Goal: Information Seeking & Learning: Check status

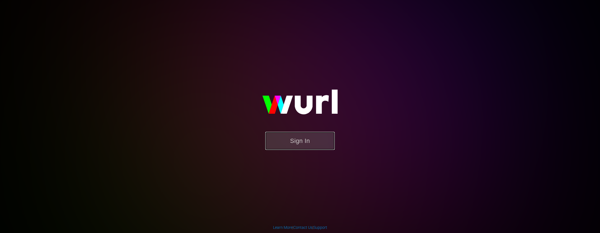
click at [305, 140] on button "Sign In" at bounding box center [299, 141] width 69 height 18
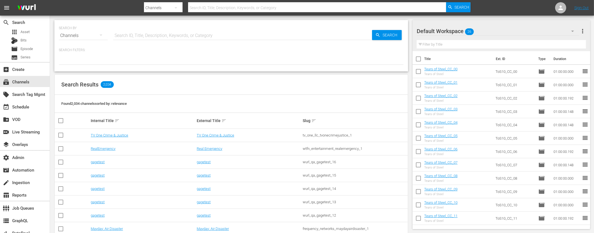
click at [204, 8] on input "text" at bounding box center [317, 7] width 258 height 13
paste input "philo_amc_ifc_films_picks_1_us_hls_wfo"
type input "philo_amc_ifc_films_picks_1_us_hls_wfo"
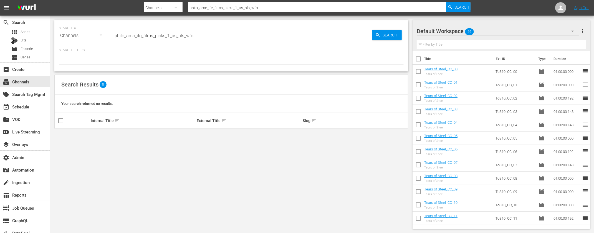
drag, startPoint x: 270, startPoint y: 9, endPoint x: 236, endPoint y: 7, distance: 33.3
click at [236, 7] on input "philo_amc_ifc_films_picks_1_us_hls_wfo" at bounding box center [317, 7] width 258 height 13
drag, startPoint x: 199, startPoint y: 7, endPoint x: 187, endPoint y: 7, distance: 11.7
click at [187, 7] on div "Search By Channels Search ID, Title, Description, Keywords, or Category philo_a…" at bounding box center [307, 7] width 327 height 13
type input "mc_ifc_films_picks_1"
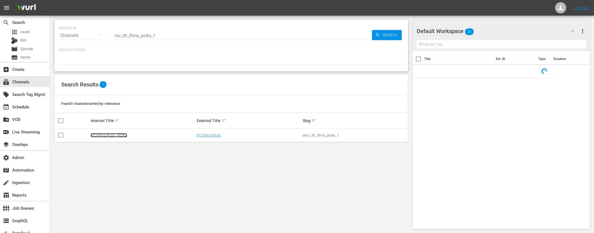
click at [109, 134] on link "IFC Films Picks - ROKU" at bounding box center [109, 135] width 36 height 4
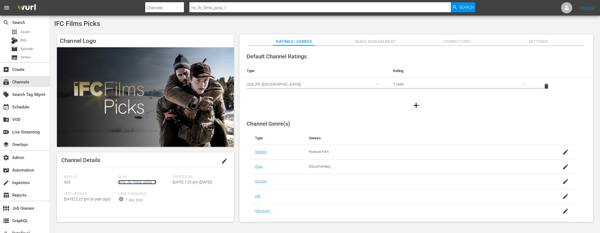
click at [145, 181] on link "amc_ifc_films_picks_1" at bounding box center [137, 182] width 38 height 4
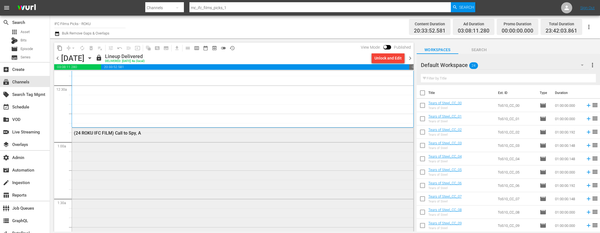
scroll to position [162, 0]
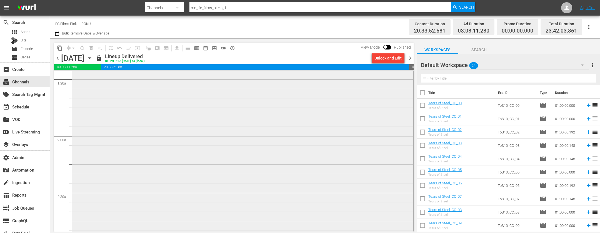
click at [187, 141] on div "(24 ROKU IFC FILM) Call to Spy, A" at bounding box center [242, 141] width 341 height 267
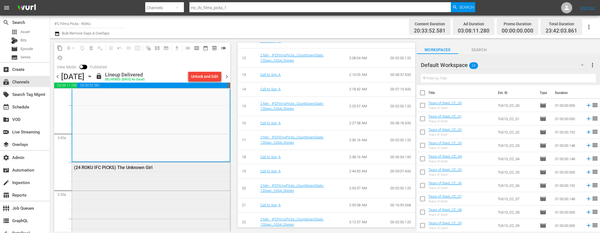
scroll to position [296, 0]
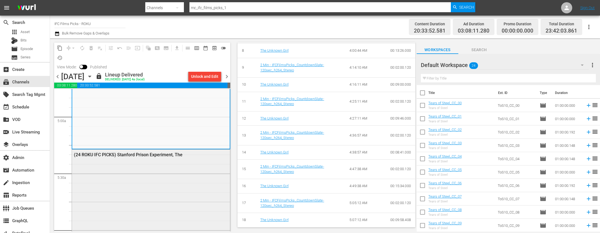
scroll to position [540, 0]
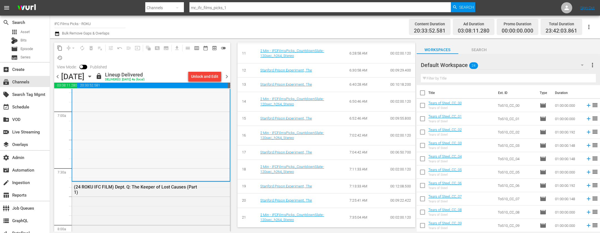
scroll to position [902, 0]
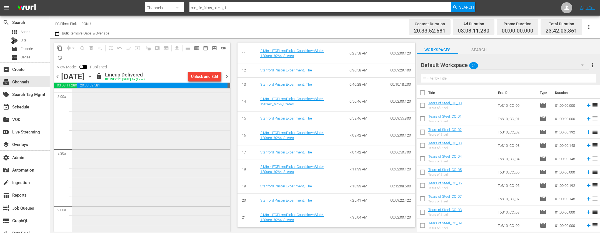
click at [151, 152] on div "(24 ROKU IFC FILM) Dept. Q: The Keeper of Lost Causes (Part 1)" at bounding box center [151, 153] width 158 height 208
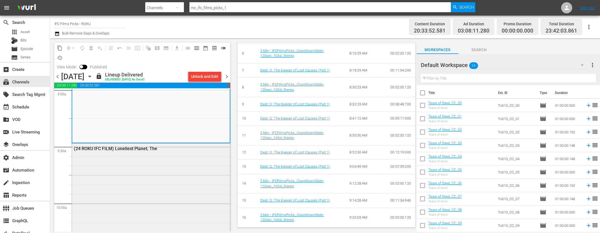
scroll to position [1201, 0]
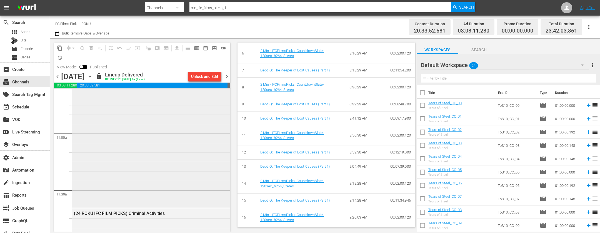
click at [135, 156] on div "(24 ROKU IFC FILM) Loneliest Planet, The" at bounding box center [151, 83] width 158 height 246
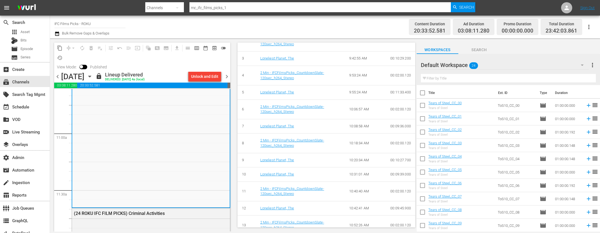
scroll to position [364, 0]
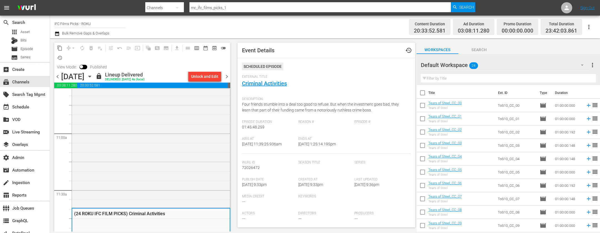
scroll to position [261, 0]
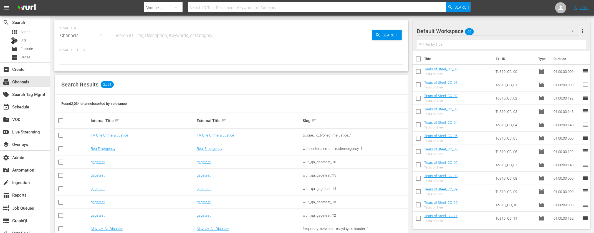
click at [221, 11] on input "text" at bounding box center [317, 7] width 258 height 13
type input "adops"
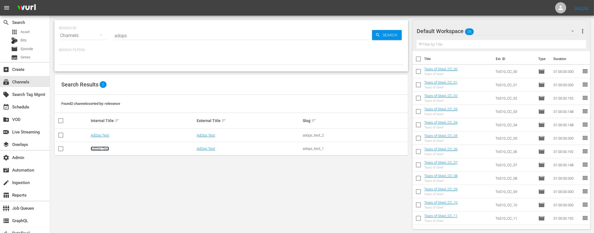
click at [98, 147] on link "AdOps Test" at bounding box center [100, 148] width 18 height 4
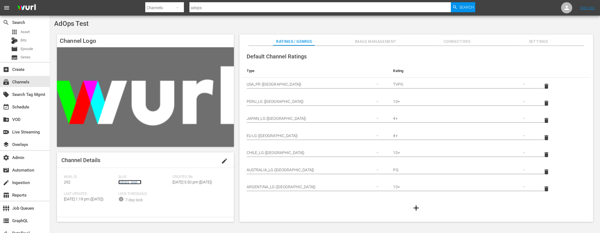
click at [128, 183] on link "adops_test_1" at bounding box center [129, 182] width 23 height 4
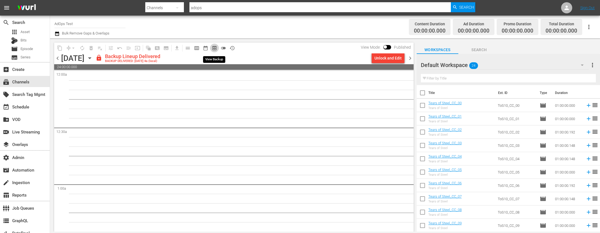
click at [213, 46] on span "preview_outlined" at bounding box center [215, 48] width 6 height 6
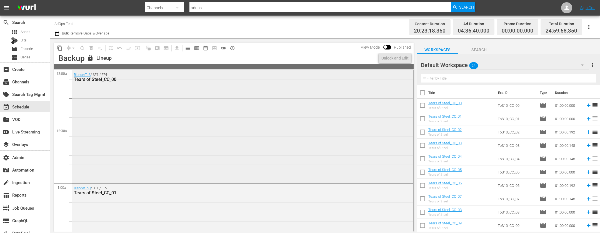
click at [186, 156] on div "BlenderToS / SE1 / EP1: Tears of Steel_CC_00" at bounding box center [242, 126] width 341 height 112
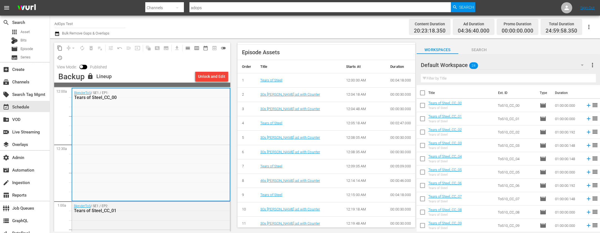
scroll to position [489, 0]
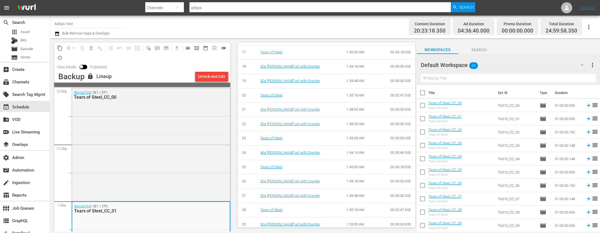
scroll to position [245, 0]
